Goal: Task Accomplishment & Management: Use online tool/utility

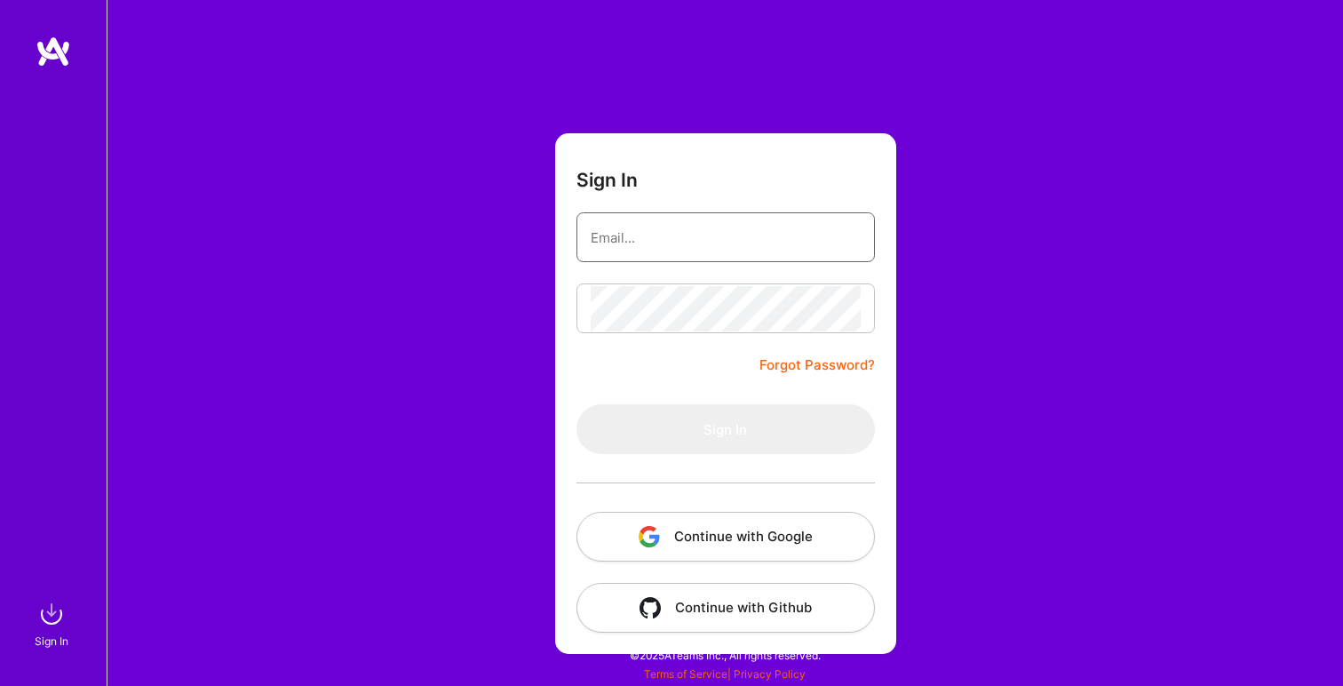
type input "[EMAIL_ADDRESS][DOMAIN_NAME]"
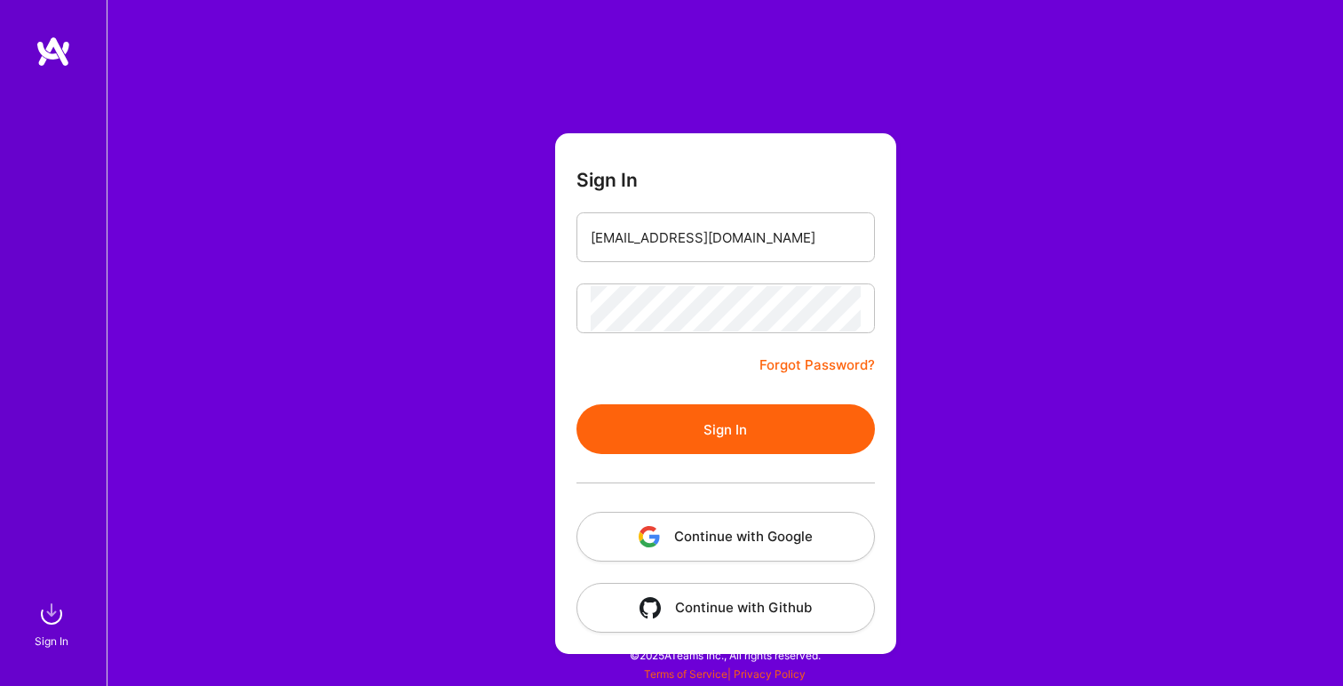
click at [760, 418] on button "Sign In" at bounding box center [725, 429] width 298 height 50
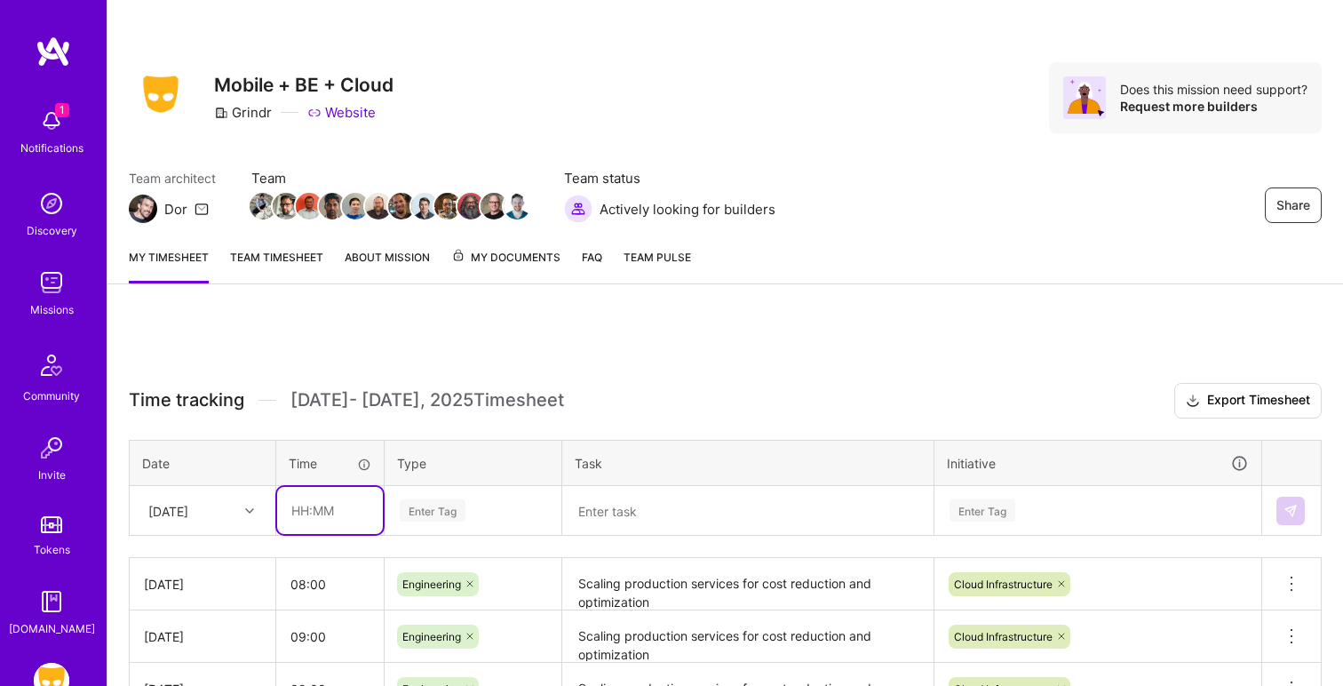
click at [322, 511] on input "text" at bounding box center [330, 510] width 106 height 47
type input "06:00"
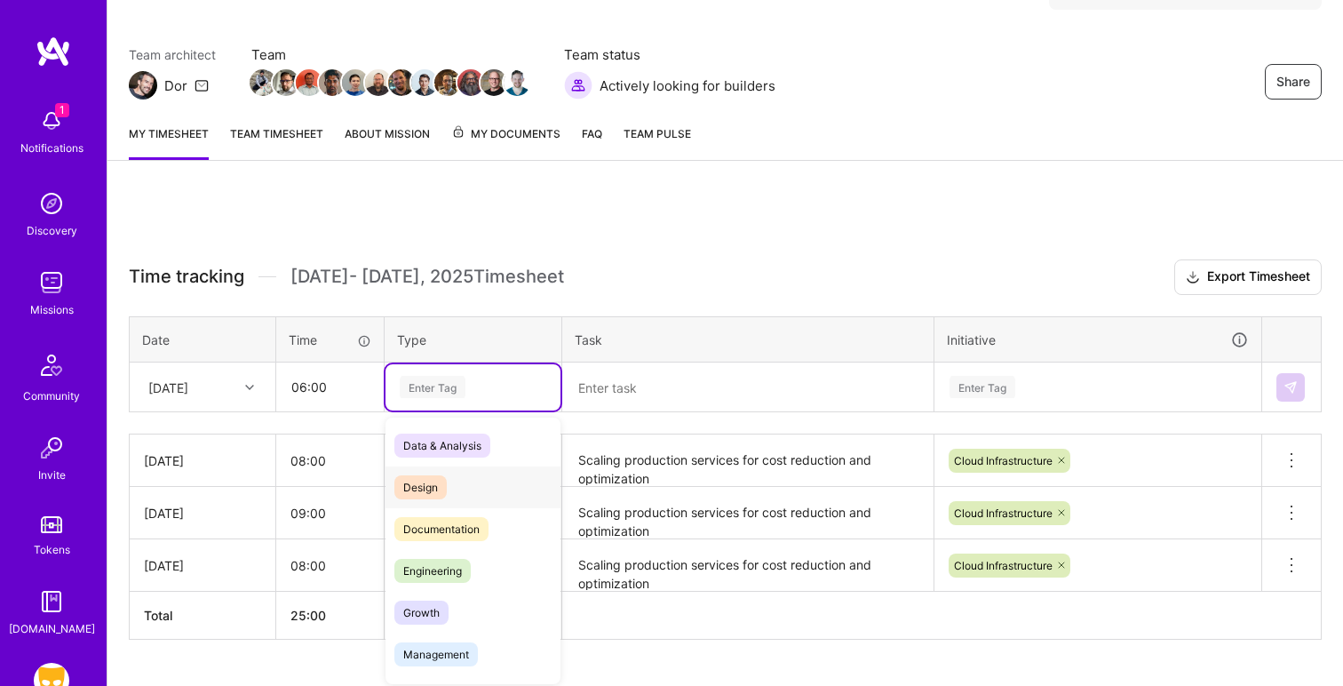
click at [472, 410] on div "option Design focused, 0 of 2. 17 results available. Use Up and Down to choose …" at bounding box center [472, 387] width 175 height 46
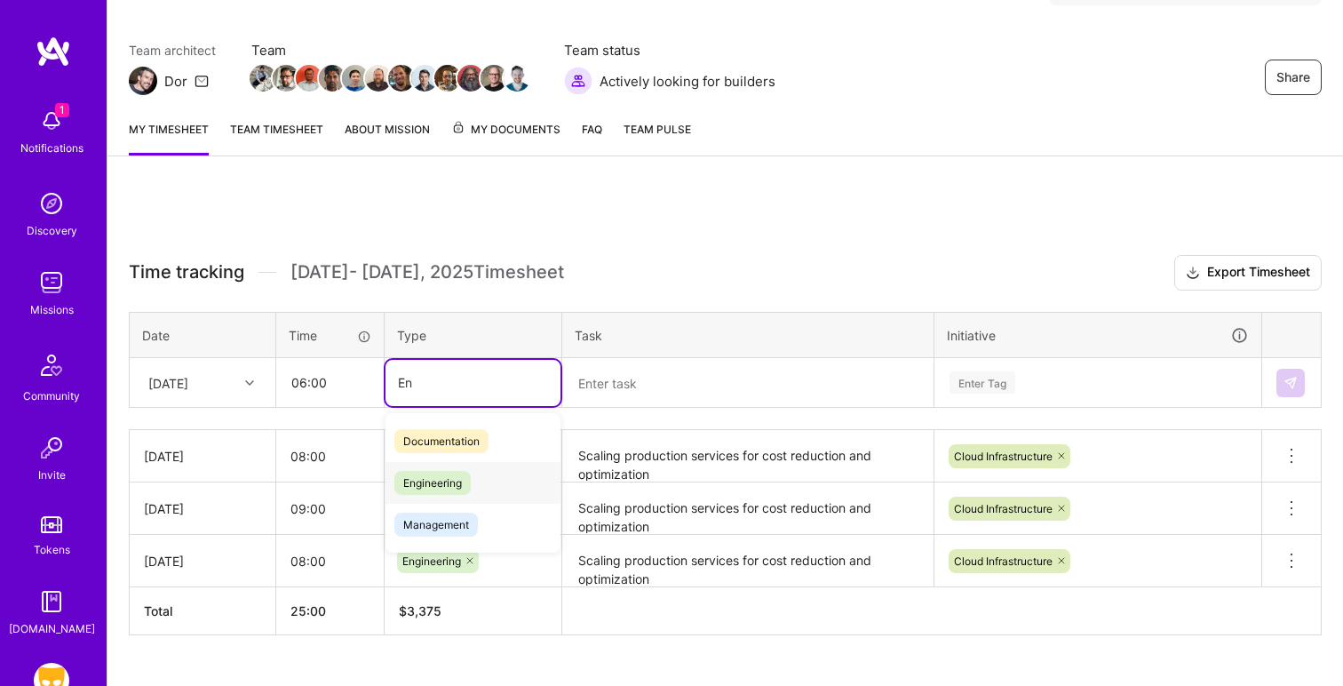
type input "E"
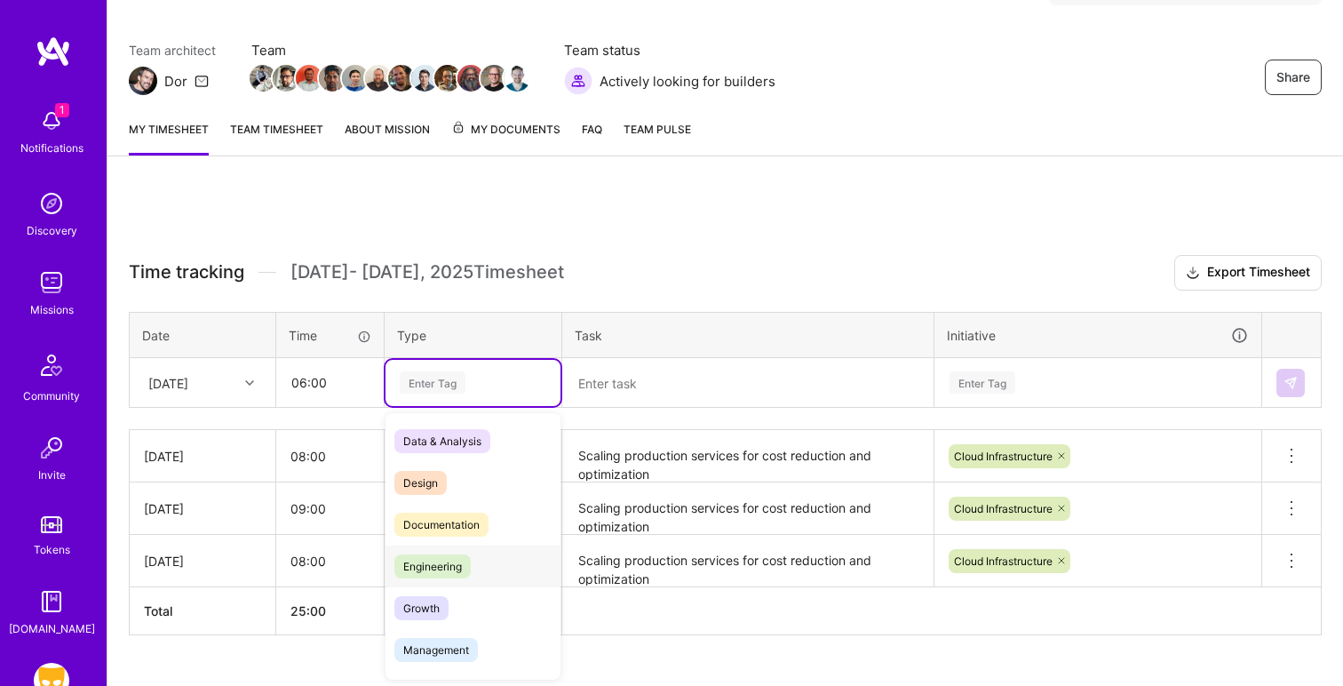
click at [447, 570] on span "Engineering" at bounding box center [432, 566] width 76 height 24
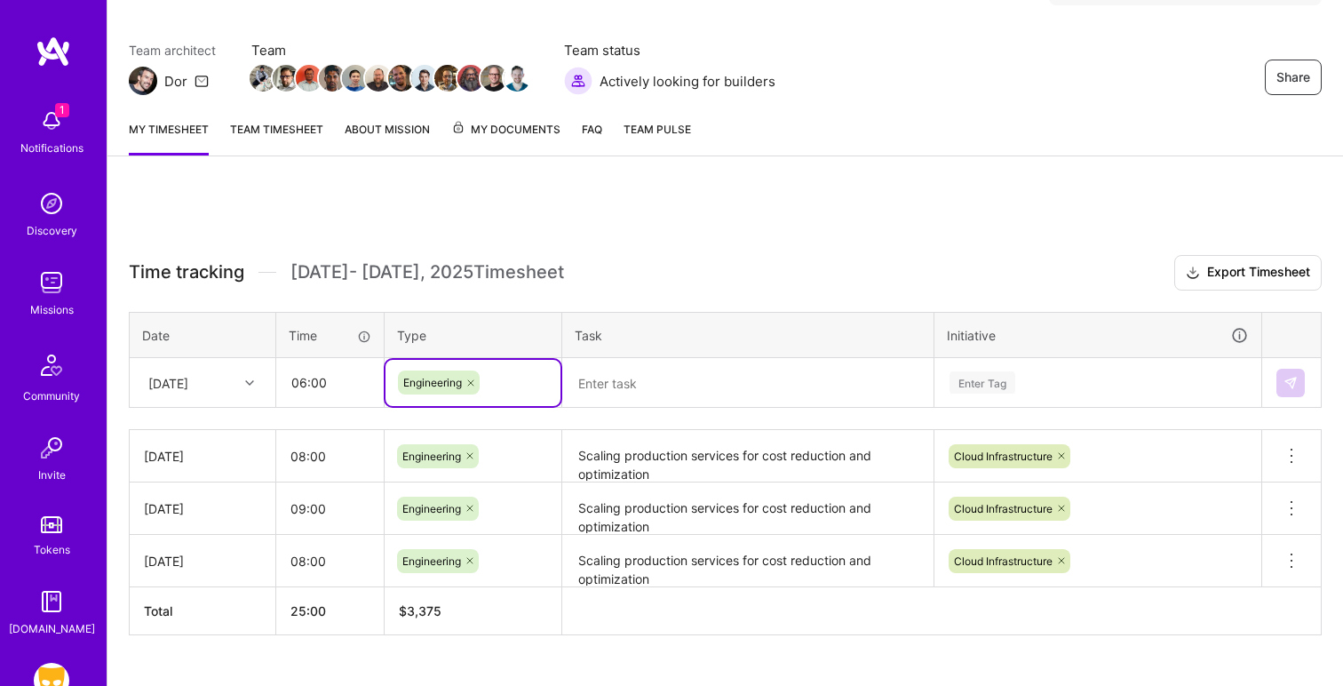
click at [705, 397] on textarea at bounding box center [748, 383] width 368 height 46
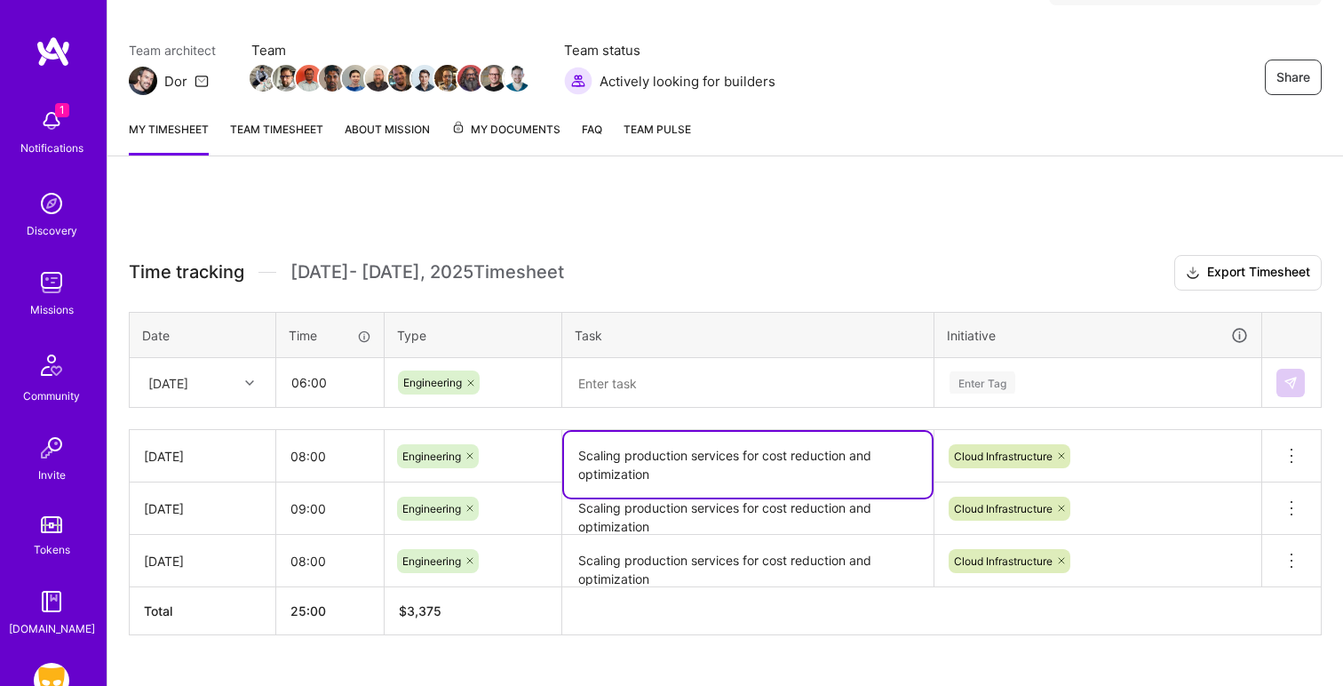
drag, startPoint x: 579, startPoint y: 450, endPoint x: 690, endPoint y: 484, distance: 116.0
click at [690, 484] on textarea "Scaling production services for cost reduction and optimization" at bounding box center [748, 465] width 368 height 66
click at [638, 385] on textarea at bounding box center [748, 383] width 368 height 47
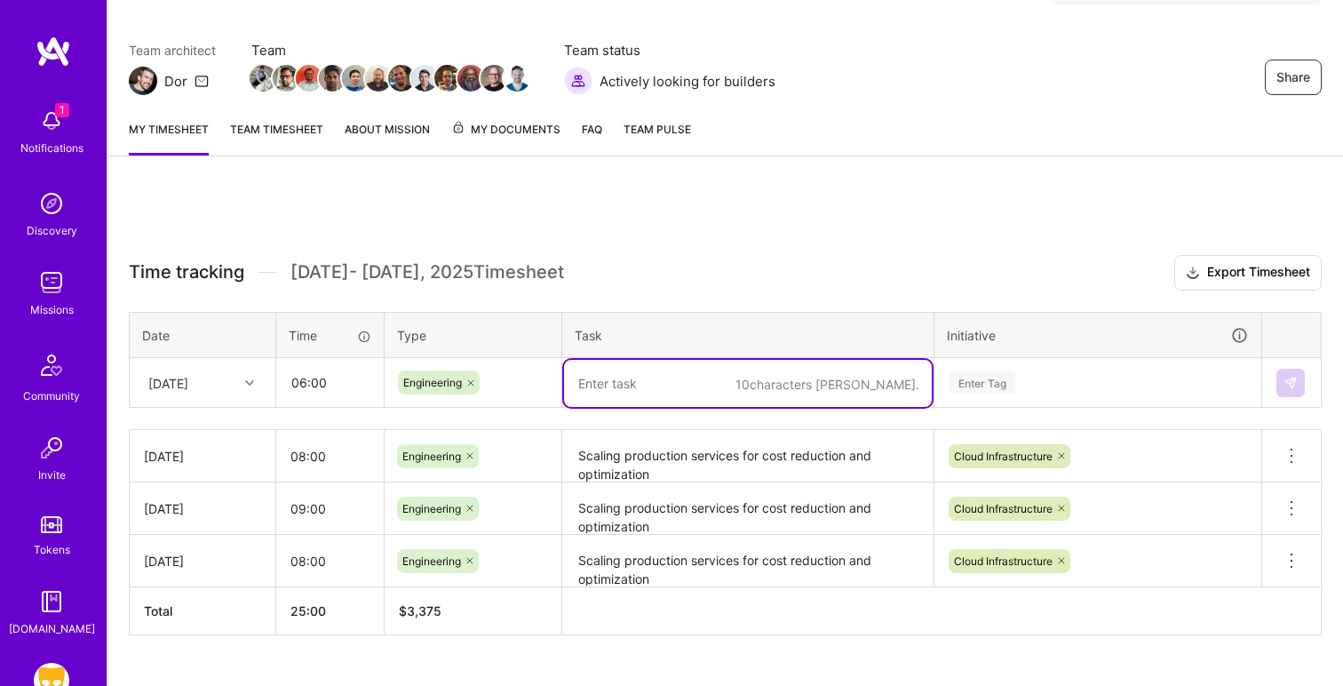
paste textarea "Scaling production services for cost reduction and optimization"
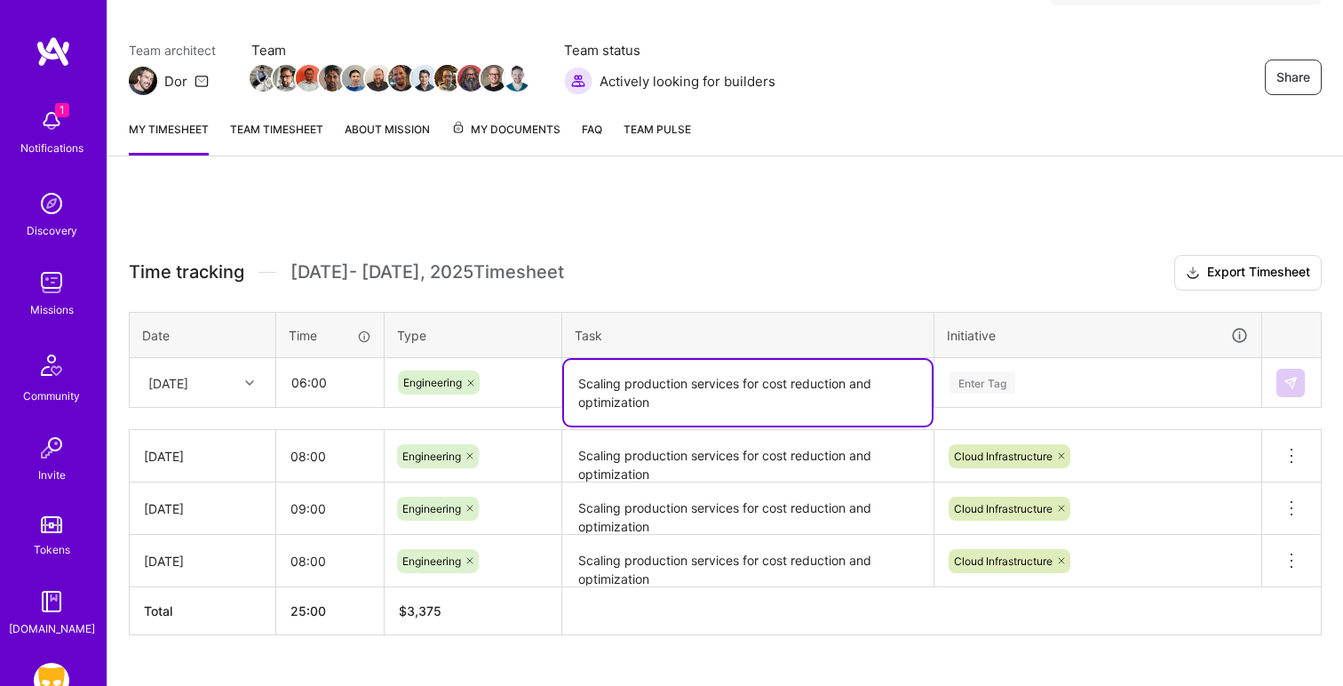
drag, startPoint x: 688, startPoint y: 409, endPoint x: 574, endPoint y: 402, distance: 114.8
click at [574, 402] on textarea "Scaling production services for cost reduction and optimization" at bounding box center [748, 393] width 368 height 66
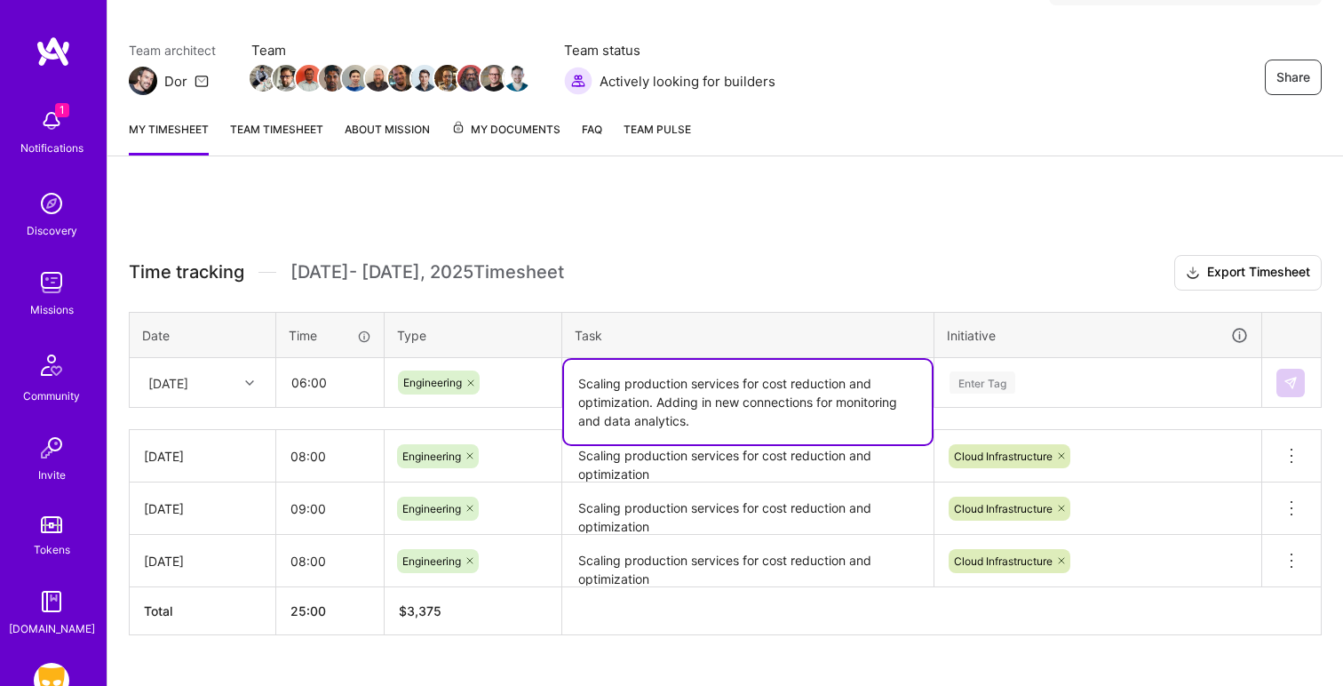
type textarea "Scaling production services for cost reduction and optimization. Adding in new …"
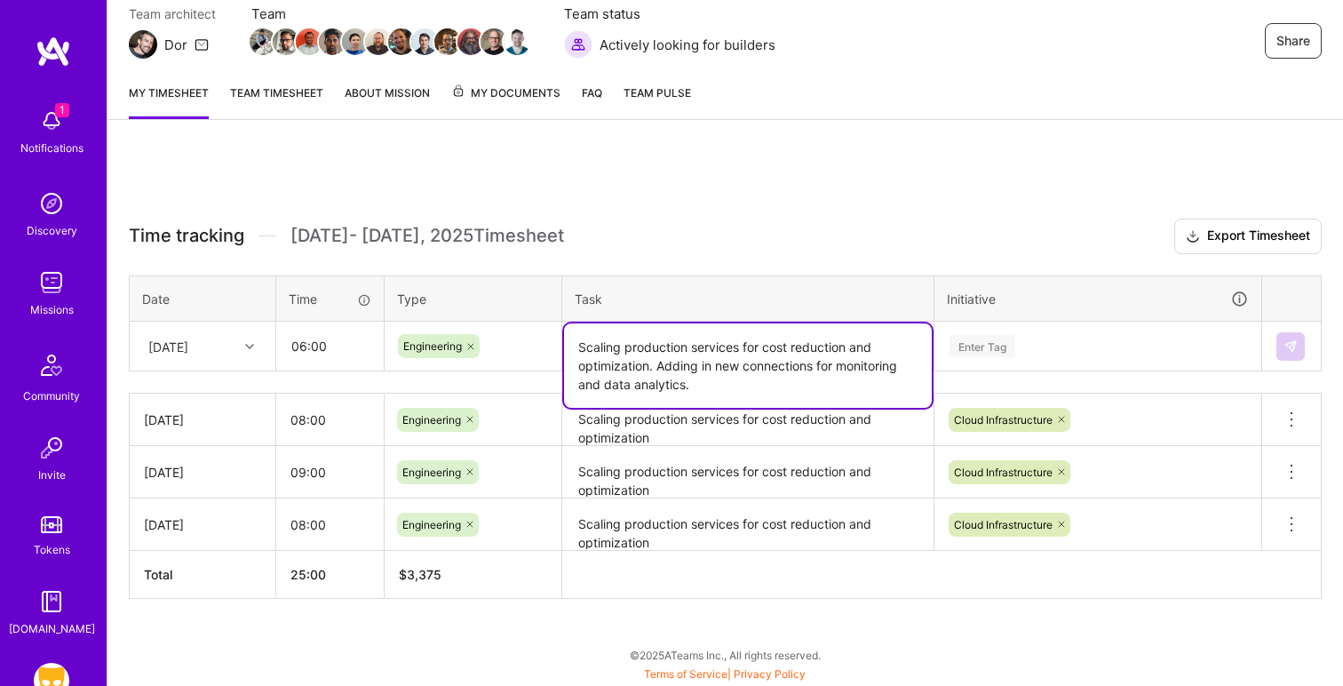
click at [990, 369] on div "Enter Tag" at bounding box center [1097, 346] width 325 height 46
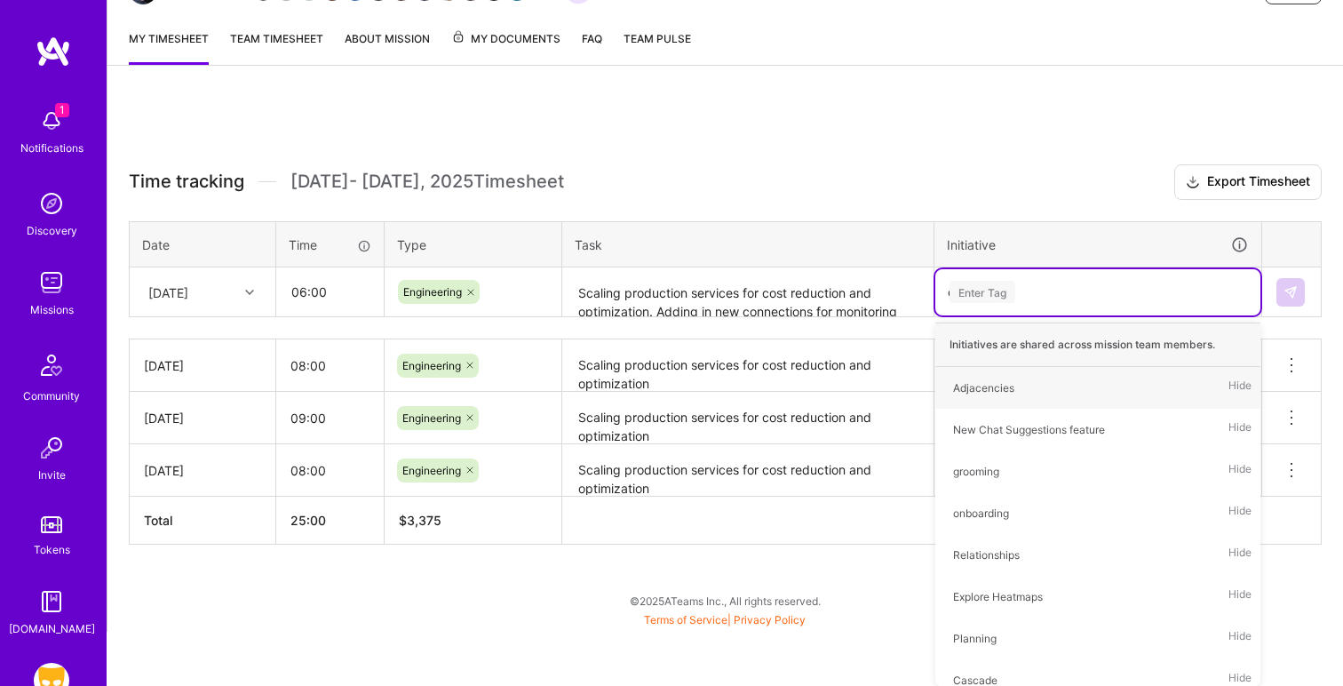
scroll to position [163, 0]
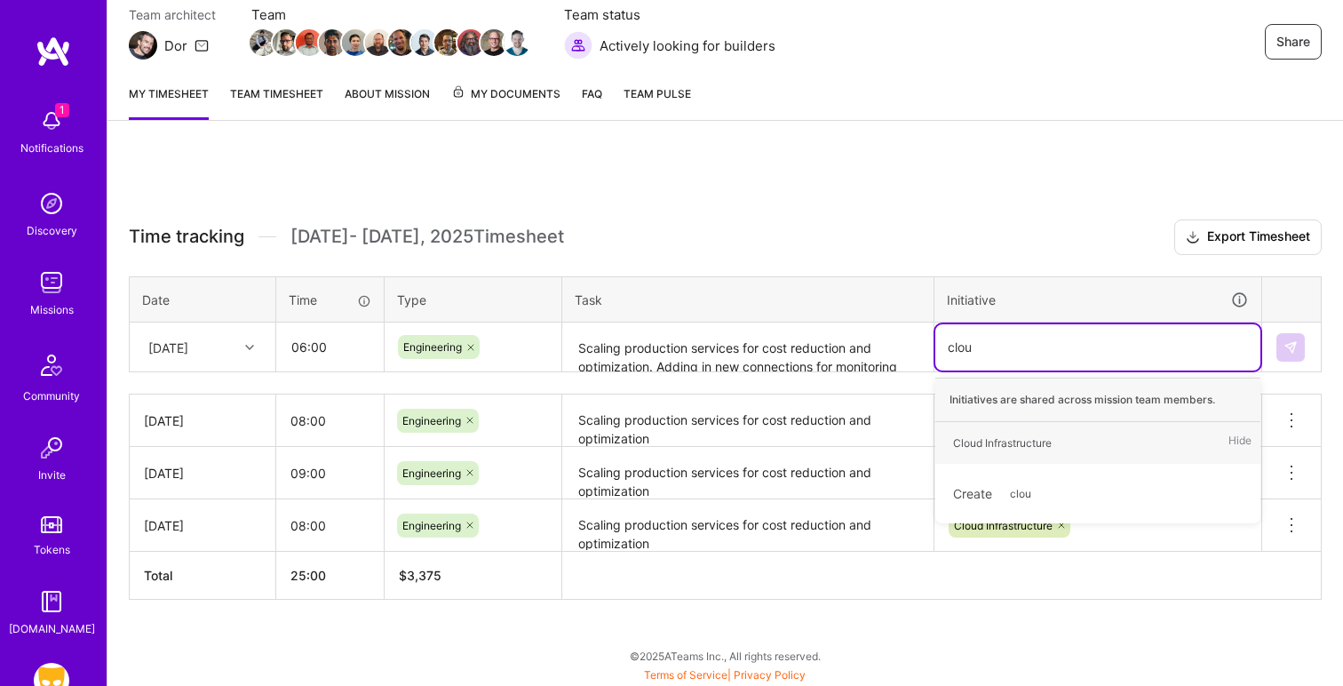
type input "cloud"
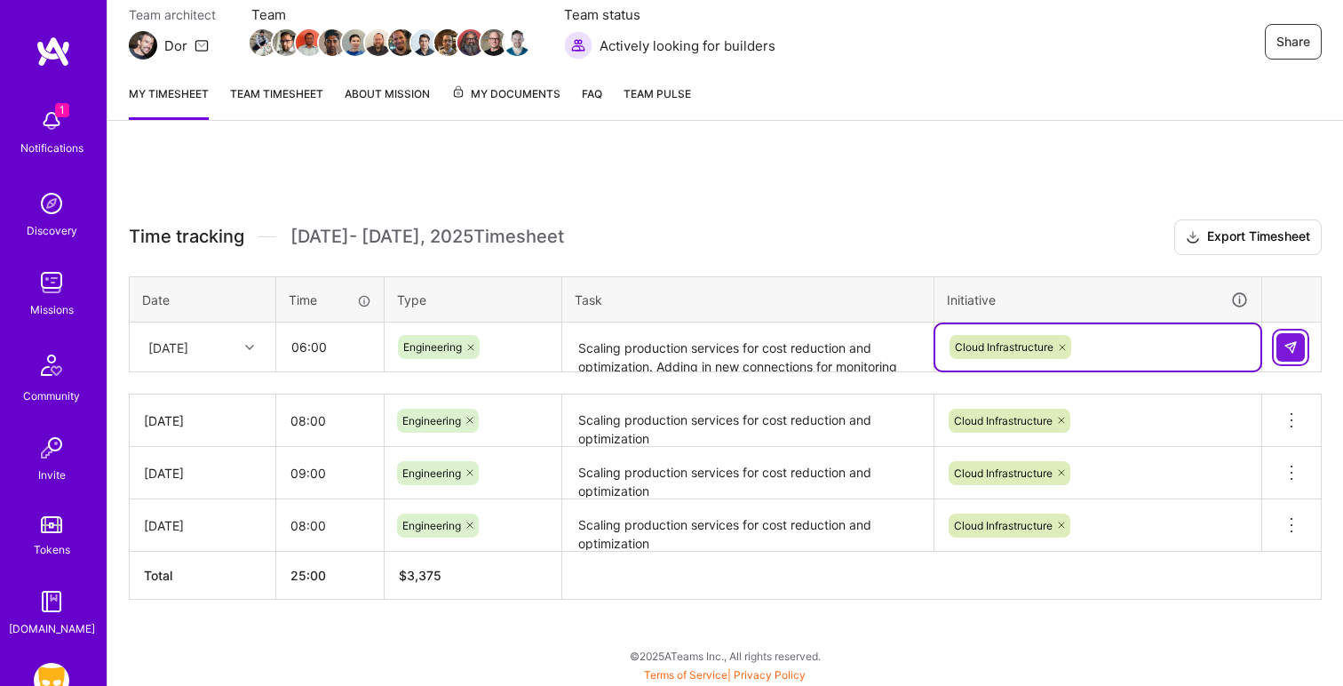
click at [1291, 337] on button at bounding box center [1290, 347] width 28 height 28
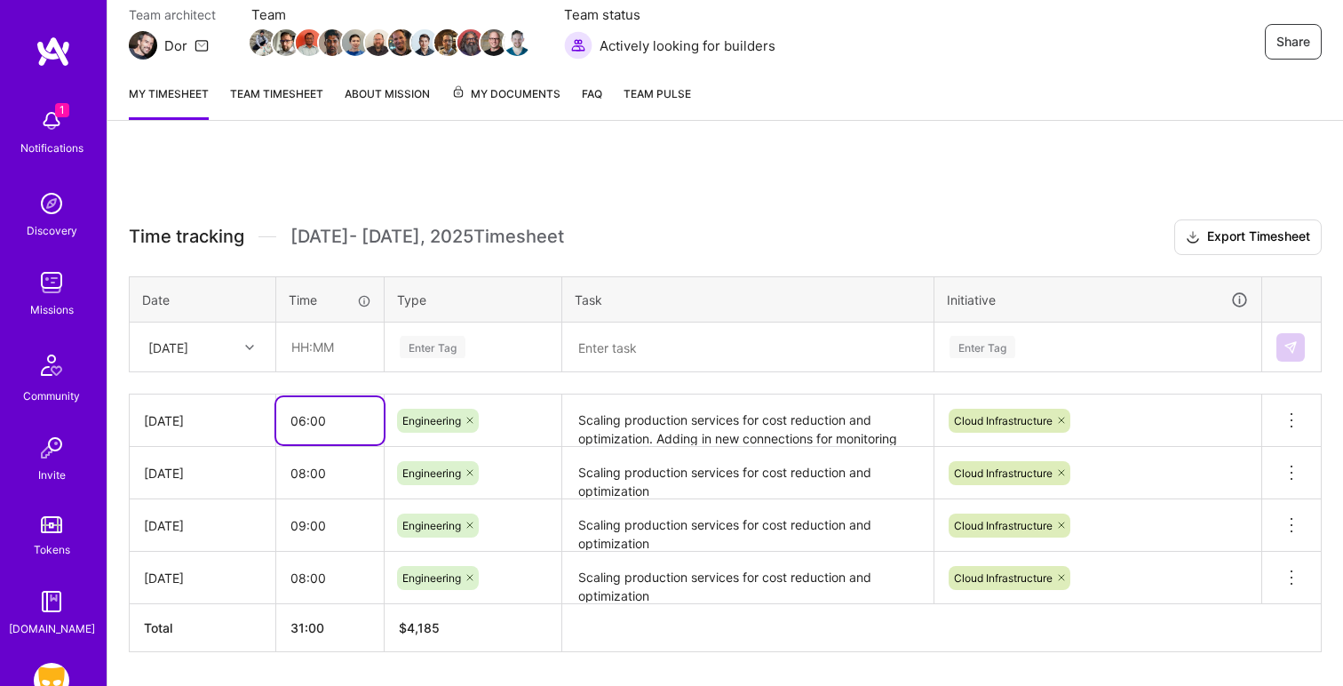
click at [307, 424] on input "06:00" at bounding box center [329, 420] width 107 height 47
click at [305, 419] on input "06:00" at bounding box center [329, 420] width 107 height 47
type input "07:00"
click at [609, 163] on div "Time tracking [DATE] - [DATE] Timesheet Export Timesheet Date Time Type Task In…" at bounding box center [724, 440] width 1235 height 597
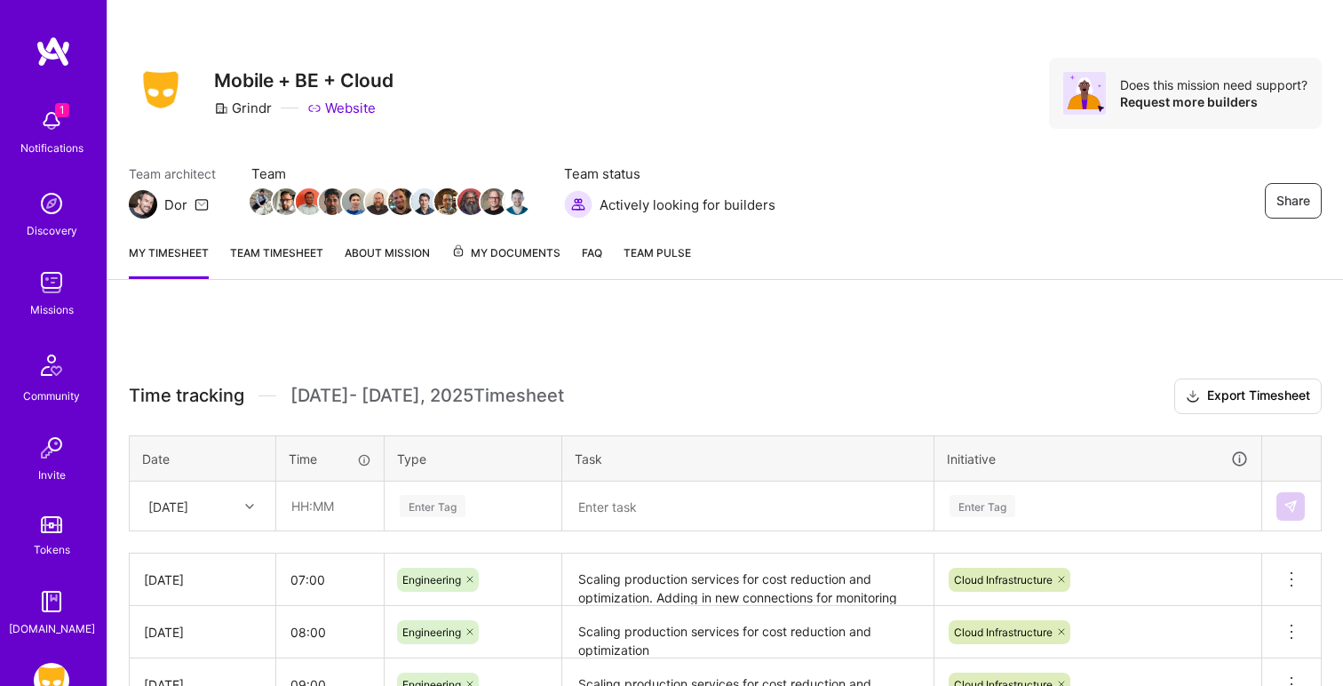
scroll to position [0, 0]
